Goal: Find specific page/section: Find specific page/section

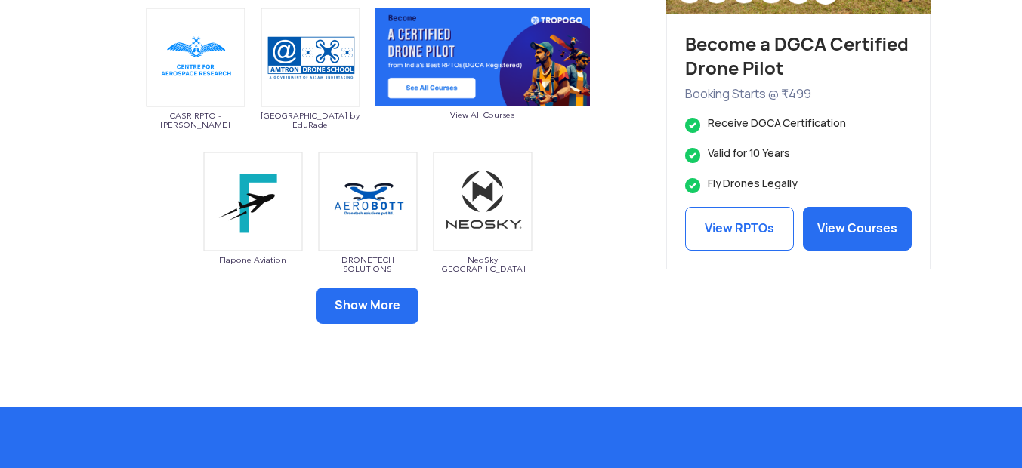
scroll to position [907, 0]
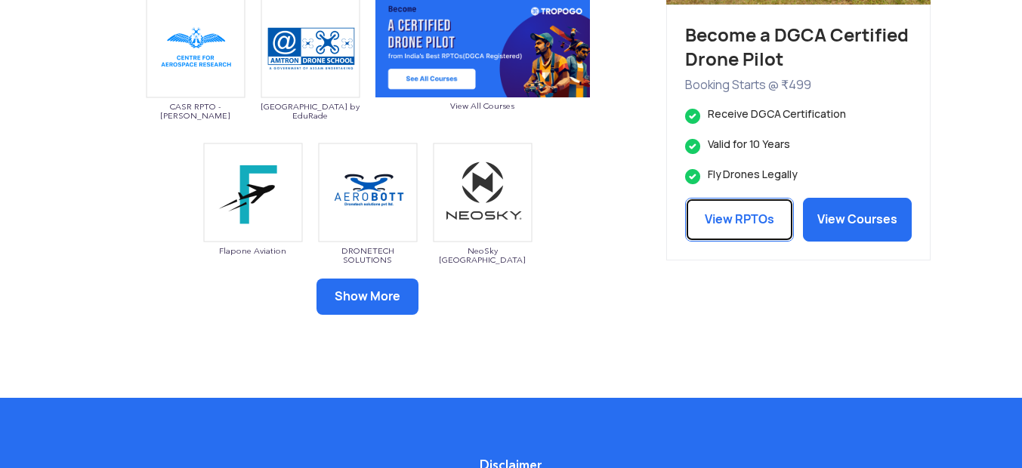
click at [770, 221] on link "View RPTOs" at bounding box center [739, 220] width 109 height 44
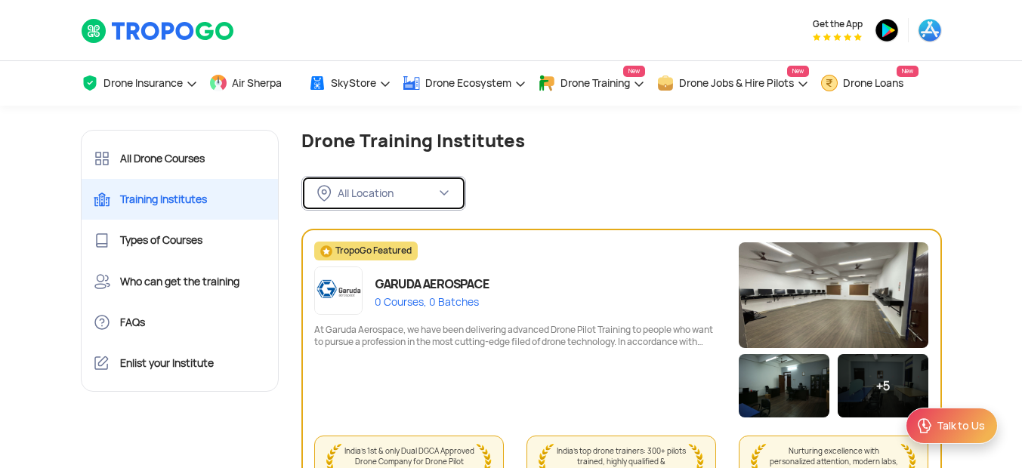
click at [447, 194] on img at bounding box center [444, 193] width 12 height 12
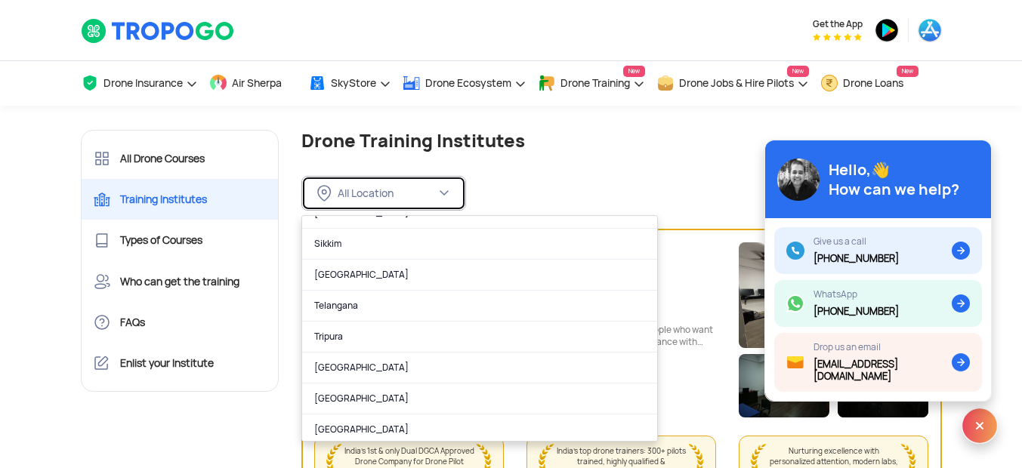
scroll to position [952, 0]
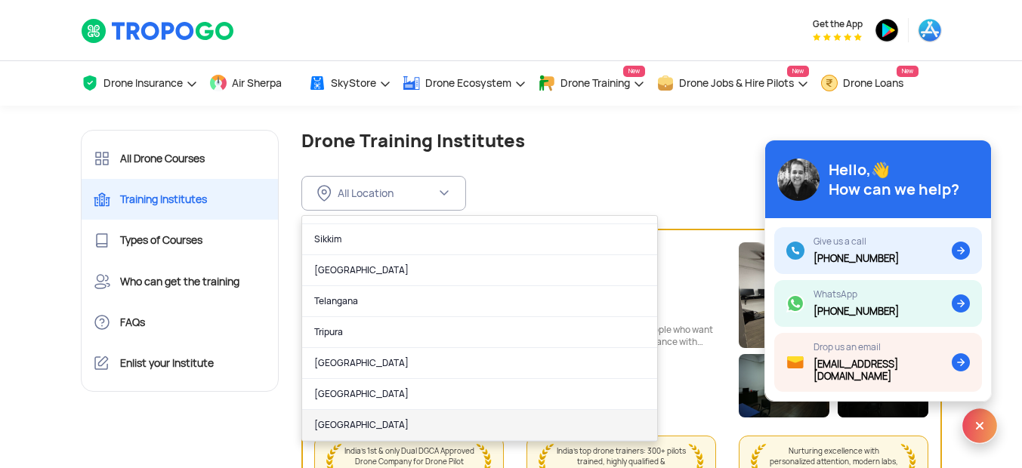
click at [345, 424] on link "West Bengal" at bounding box center [479, 425] width 355 height 31
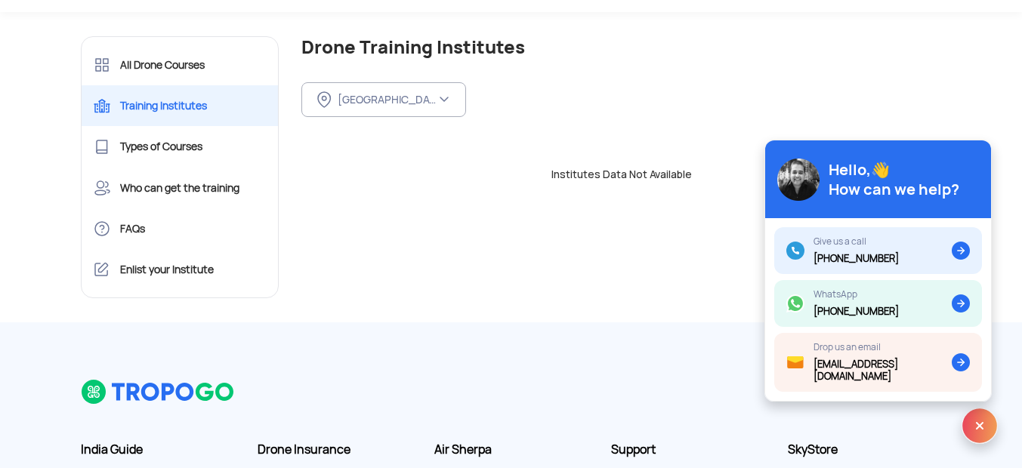
scroll to position [0, 0]
